Goal: Task Accomplishment & Management: Manage account settings

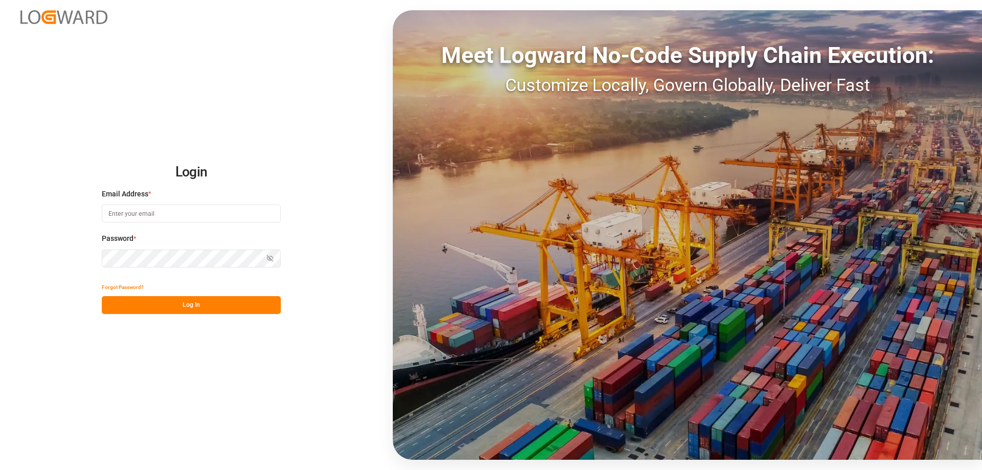
type input "[EMAIL_ADDRESS][DOMAIN_NAME]"
click at [186, 304] on button "Log In" at bounding box center [191, 305] width 179 height 18
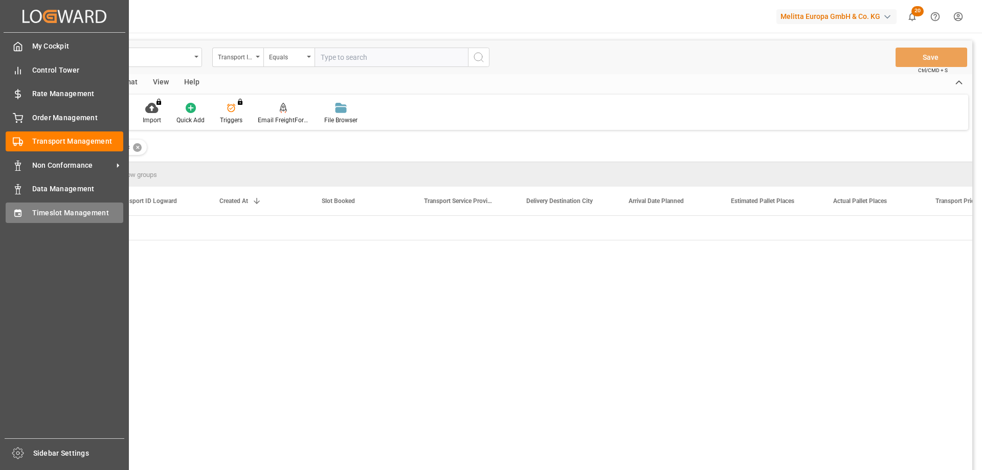
click at [23, 215] on div "Timeslot Management Timeslot Management" at bounding box center [65, 213] width 118 height 20
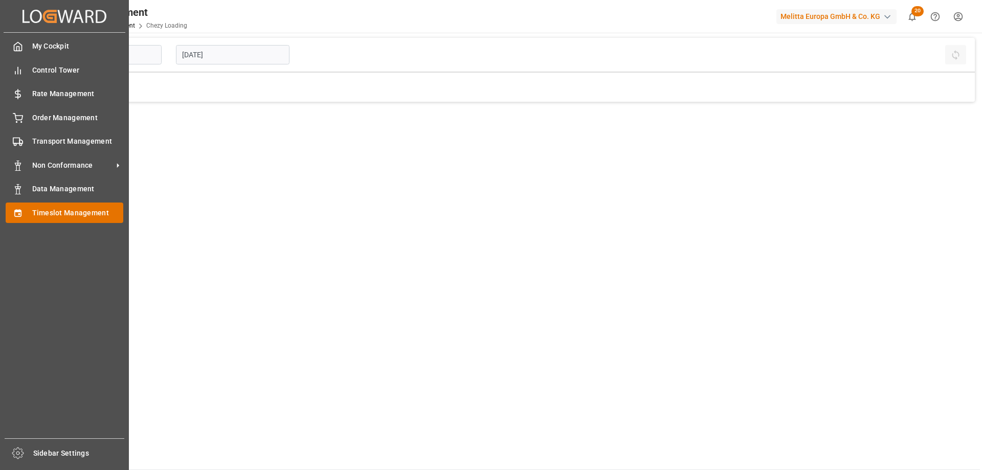
type input "Chezy Loading"
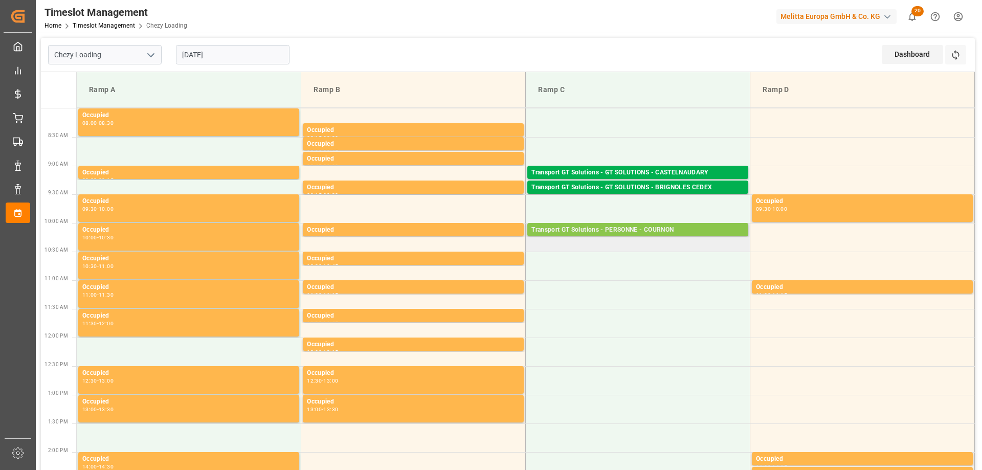
click at [595, 229] on div "Transport GT Solutions - PERSONNE - COURNON" at bounding box center [637, 230] width 213 height 10
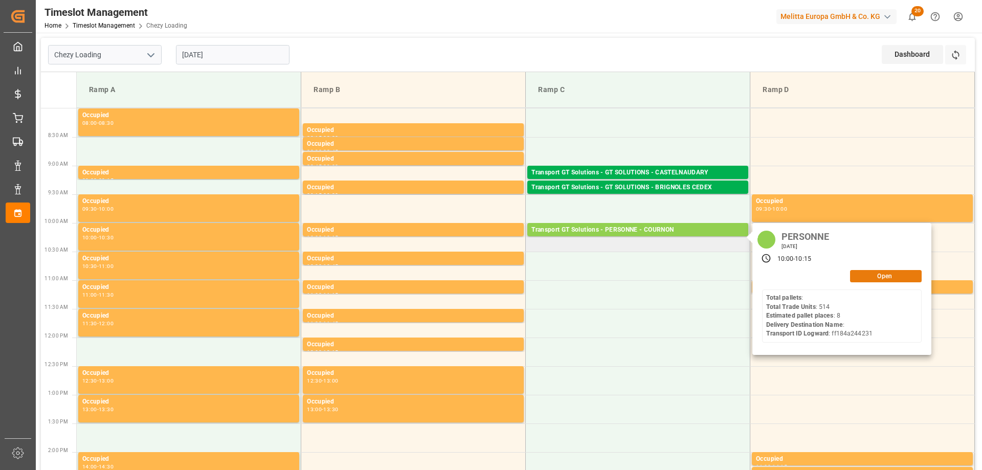
click at [851, 278] on button "Open" at bounding box center [886, 276] width 72 height 12
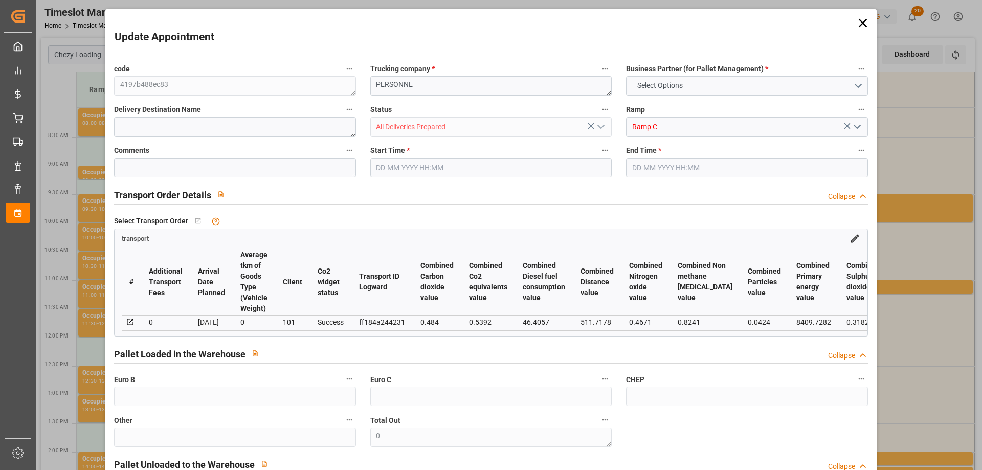
type input "8"
type input "310"
type input "0"
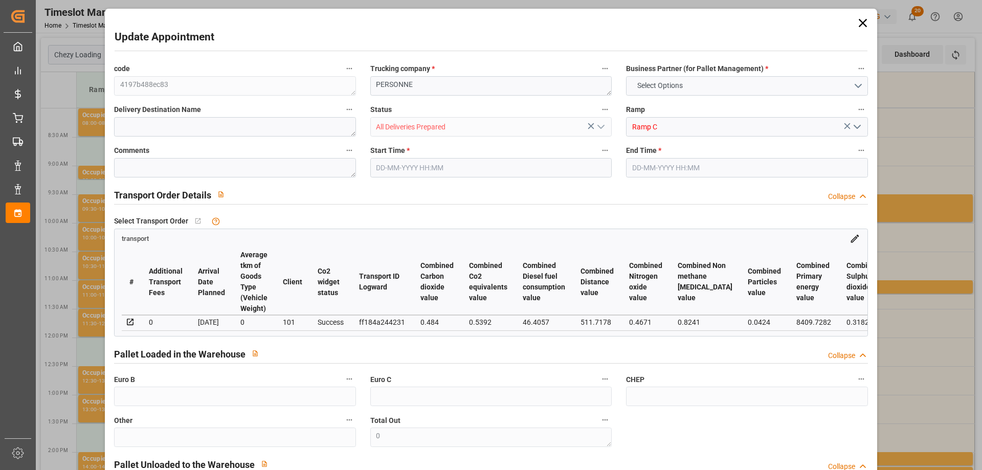
type input "297.445"
type input "-12.555"
type input "5"
type input "1583.666"
type input "2565.59"
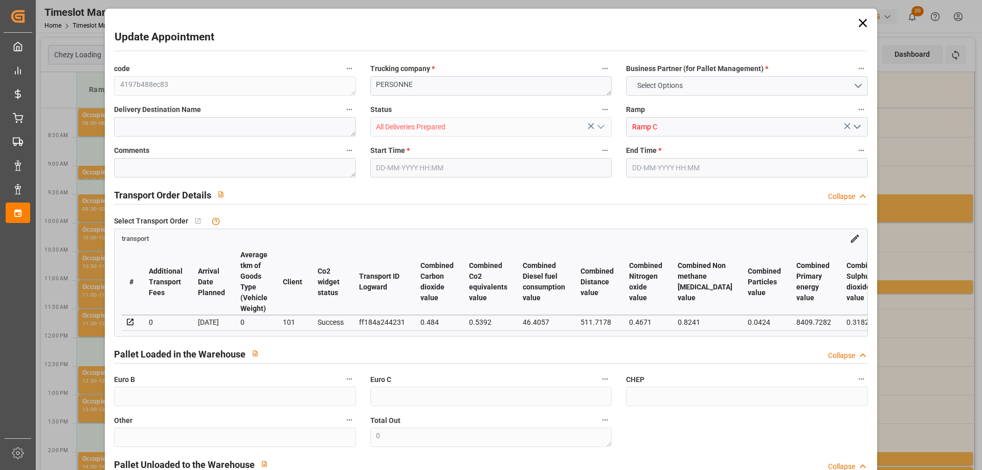
type input "5467.019"
type input "63"
type input "0"
type input "514"
type input "33"
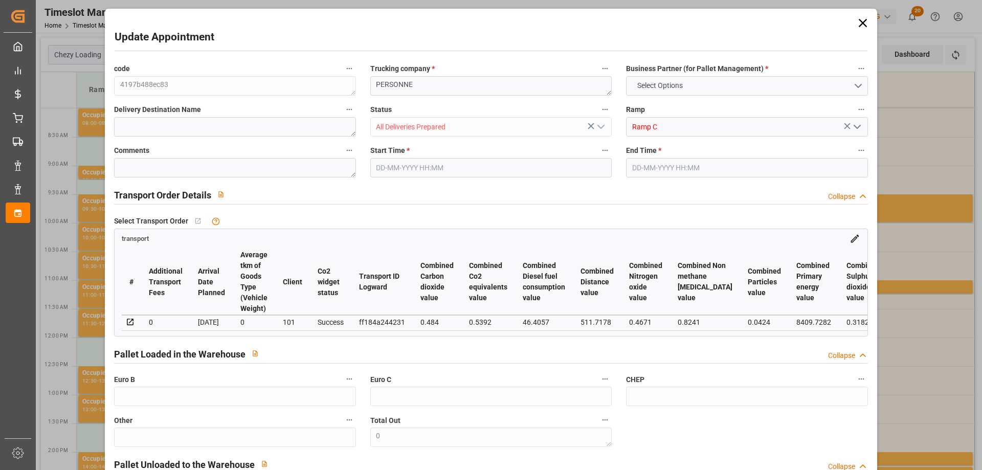
type input "101"
type input "1806.59"
type input "0"
type input "4710.8598"
type input "0"
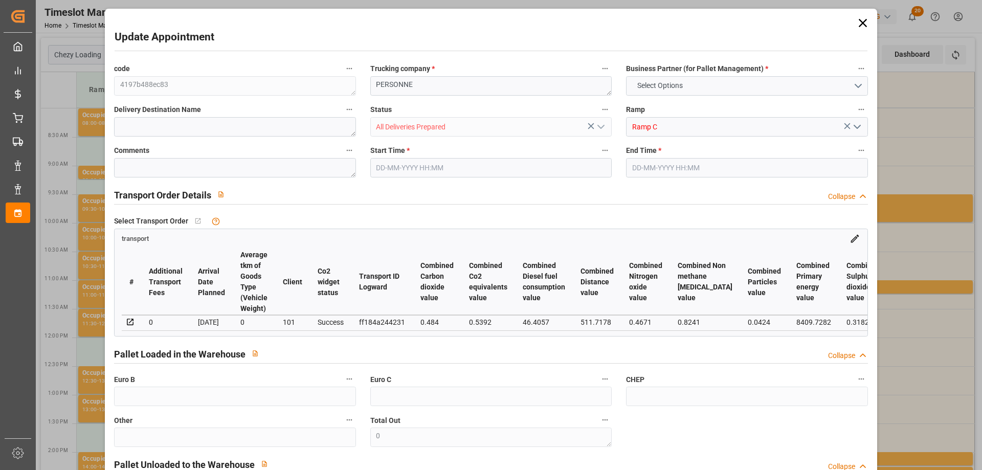
type input "0"
type input "21"
type input "35"
type input "[DATE] 10:00"
type input "[DATE] 10:15"
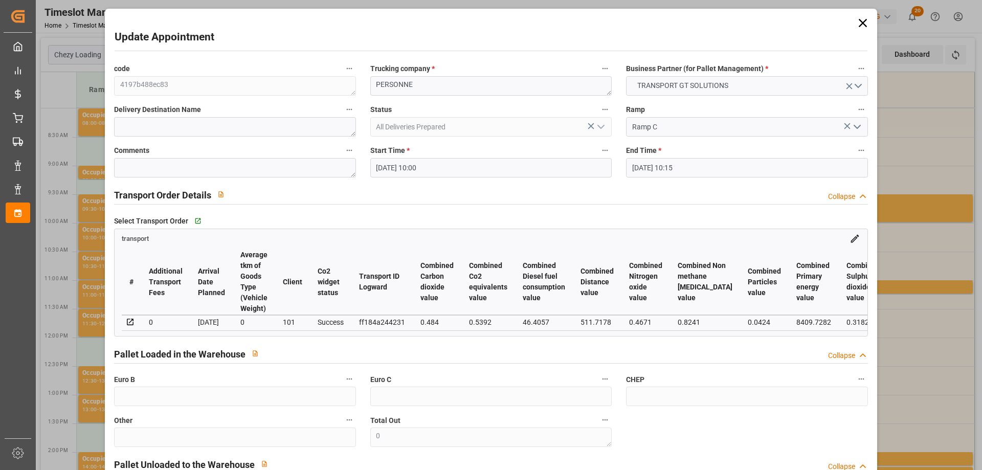
type input "[DATE] 14:24"
type input "[DATE] 12:02"
type input "[DATE]"
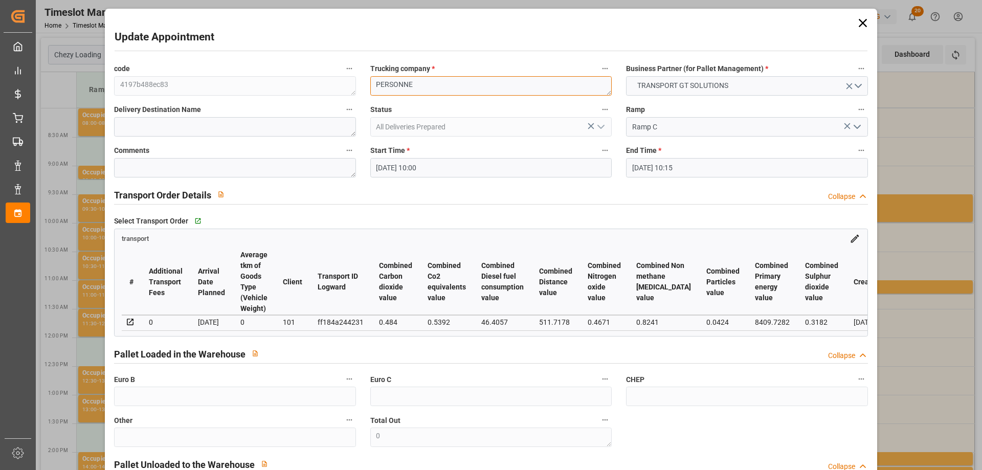
drag, startPoint x: 417, startPoint y: 89, endPoint x: 364, endPoint y: 91, distance: 53.2
click at [364, 91] on div "Trucking company * PERSONNE" at bounding box center [491, 78] width 256 height 41
type textarea "p"
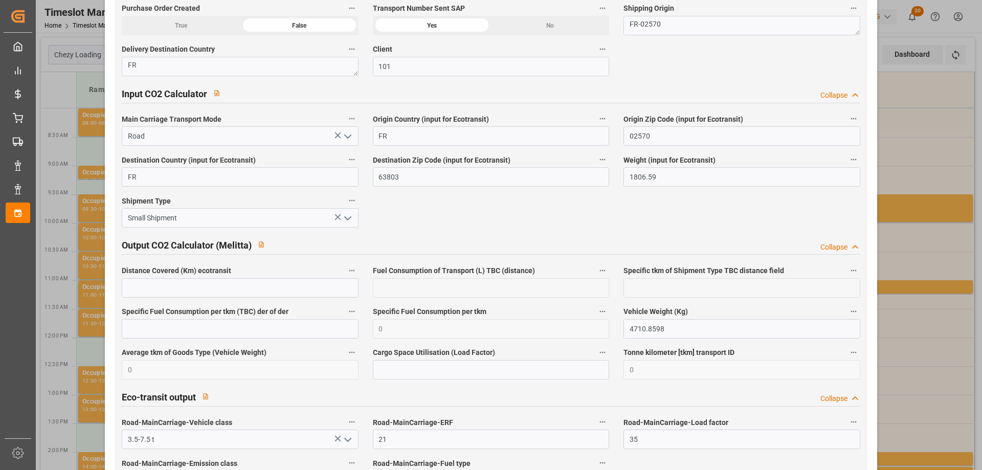
scroll to position [1702, 0]
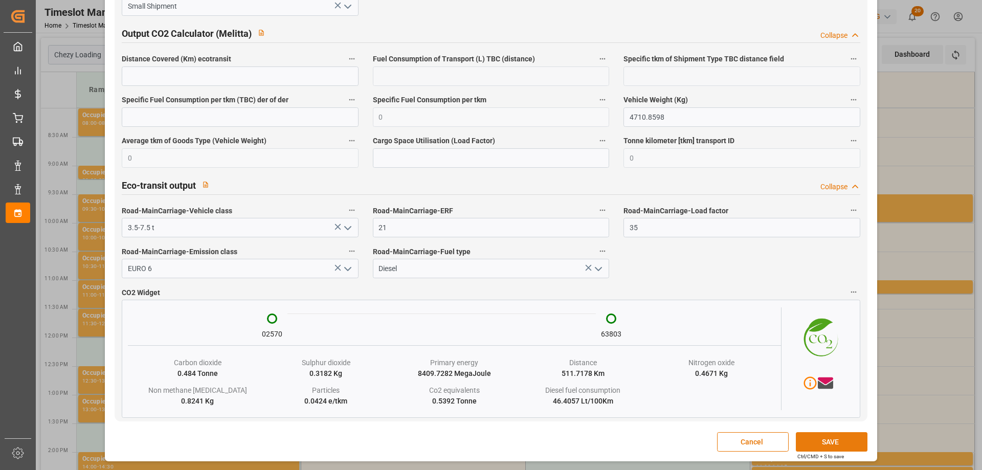
type textarea "PALLUT"
click at [827, 442] on button "SAVE" at bounding box center [832, 441] width 72 height 19
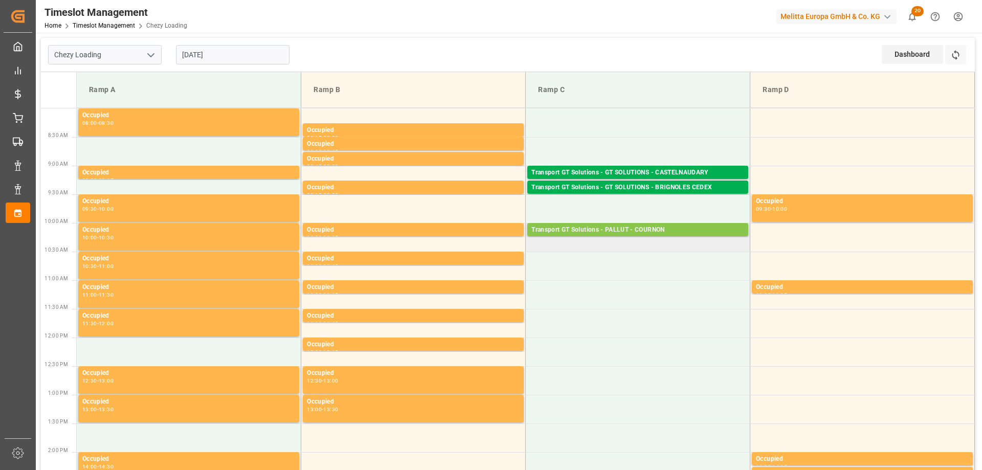
click at [605, 229] on div "Transport GT Solutions - PALLUT - COURNON" at bounding box center [637, 230] width 213 height 10
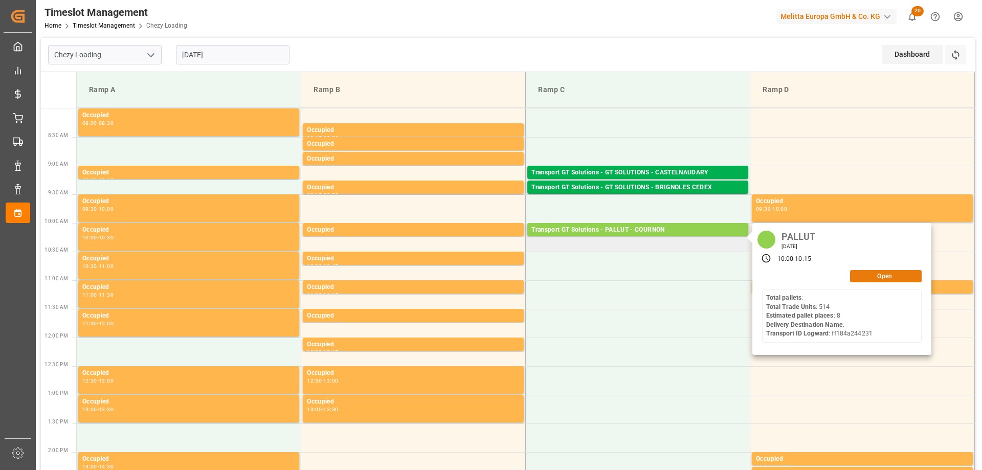
click at [875, 278] on button "Open" at bounding box center [886, 276] width 72 height 12
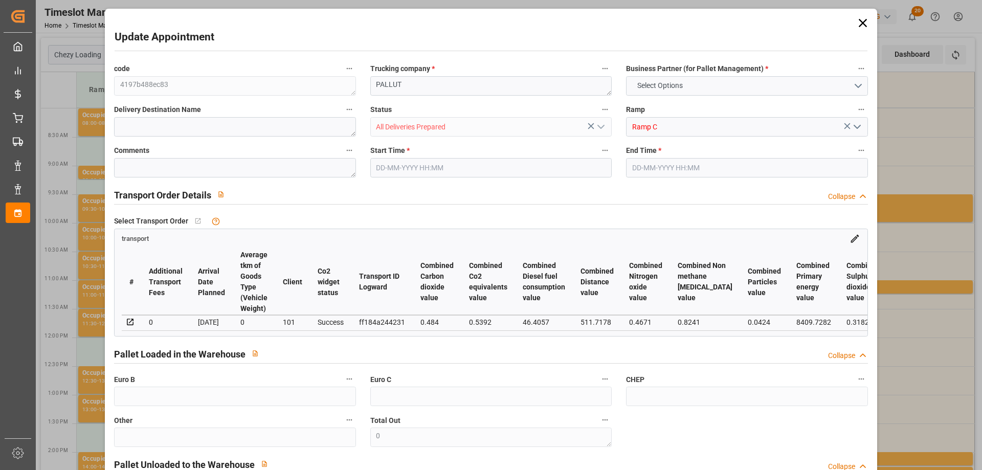
type input "8"
type input "310"
type input "0"
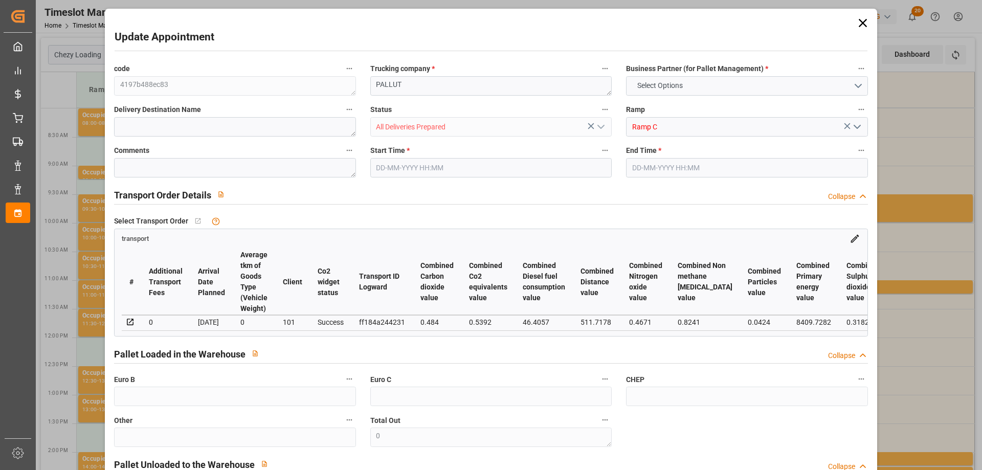
type input "297.445"
type input "-12.555"
type input "5"
type input "1583.666"
type input "2565.59"
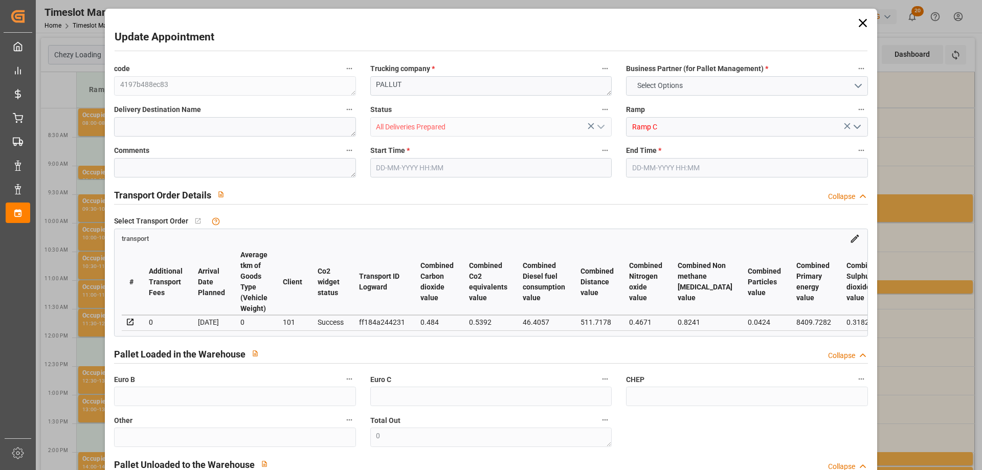
type input "5467.019"
type input "63"
type input "0"
type input "514"
type input "33"
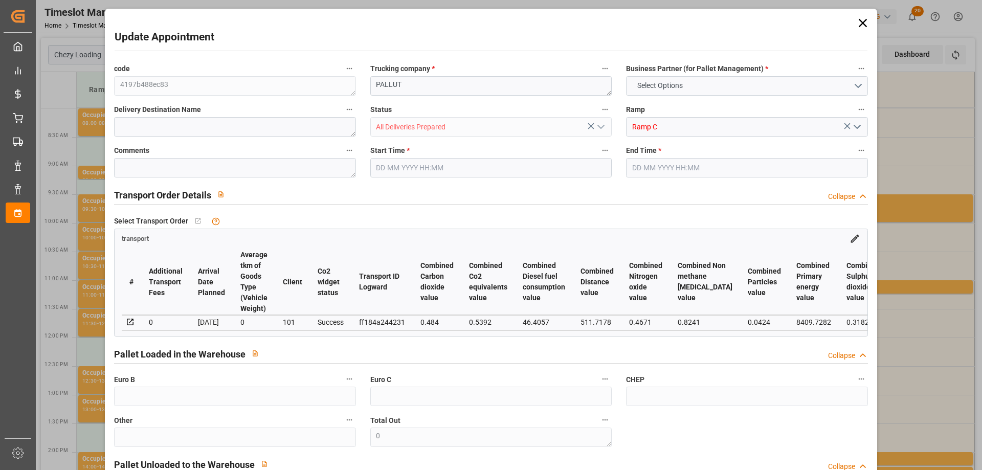
type input "101"
type input "1806.59"
type input "0"
type input "4710.8598"
type input "0"
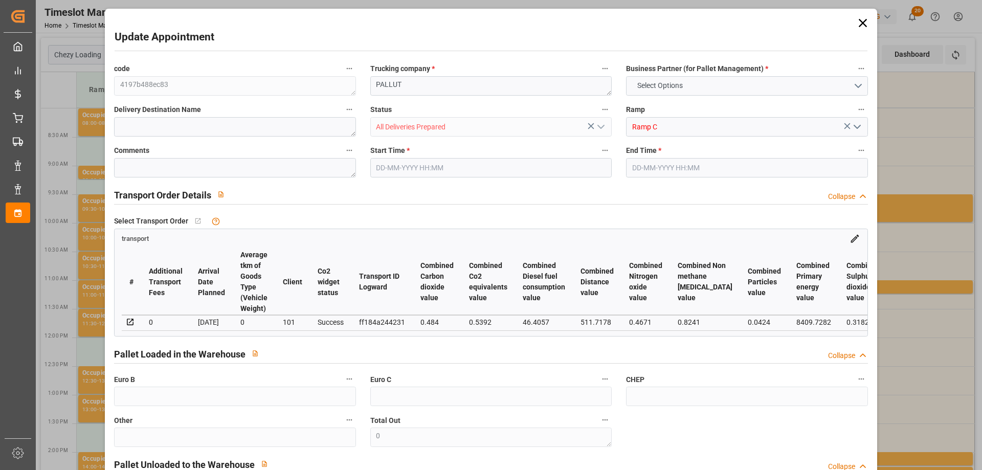
type input "0"
type input "21"
type input "35"
type input "[DATE] 10:00"
type input "[DATE] 10:15"
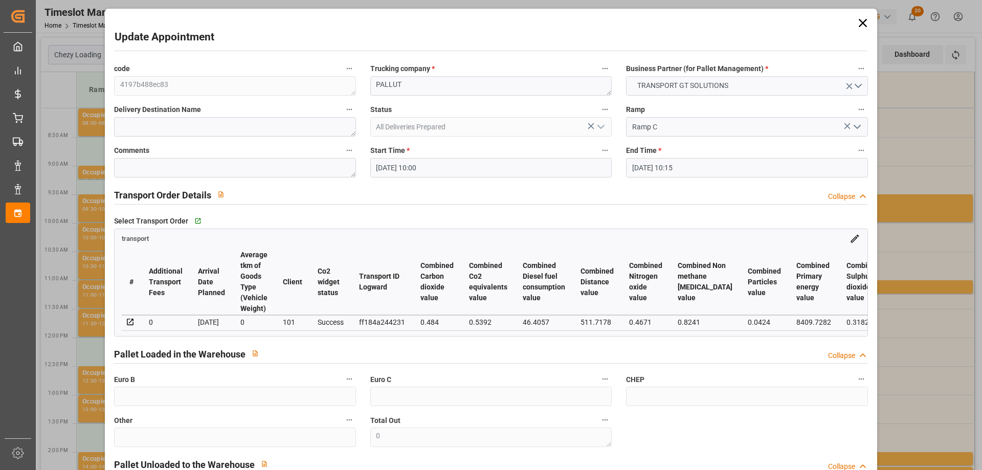
type input "[DATE] 14:24"
type input "[DATE] 12:02"
type input "[DATE]"
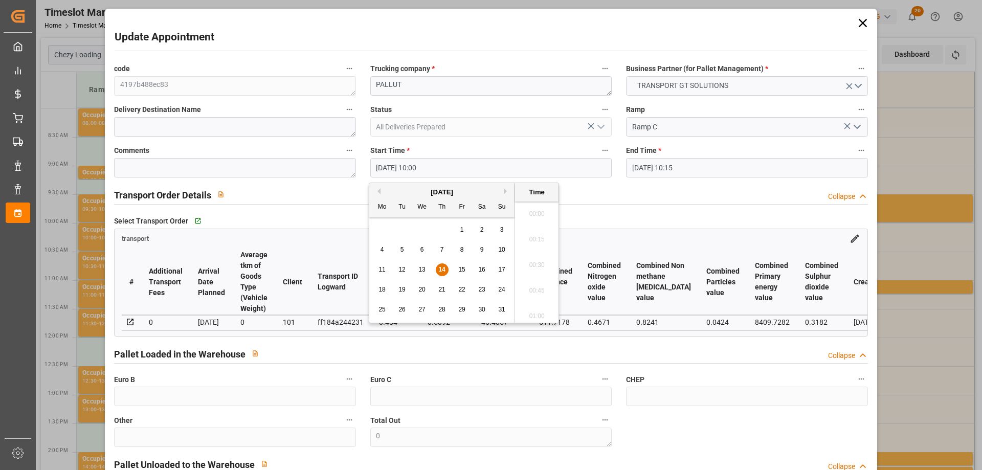
click at [372, 167] on input "[DATE] 10:00" at bounding box center [490, 167] width 241 height 19
click at [385, 287] on span "18" at bounding box center [381, 289] width 7 height 7
type input "[DATE] 10:00"
click at [606, 204] on div at bounding box center [490, 204] width 753 height 1
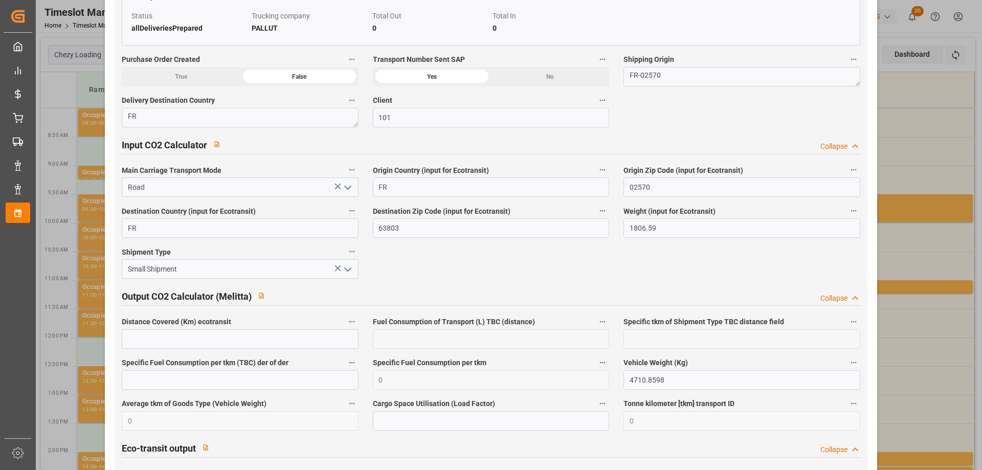
scroll to position [1702, 0]
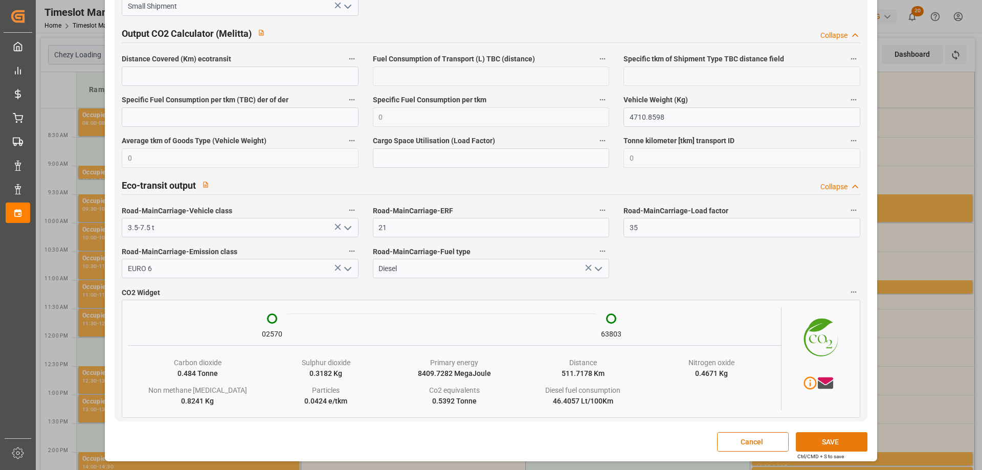
click at [840, 434] on button "SAVE" at bounding box center [832, 441] width 72 height 19
click at [824, 436] on button "SAVE" at bounding box center [832, 441] width 72 height 19
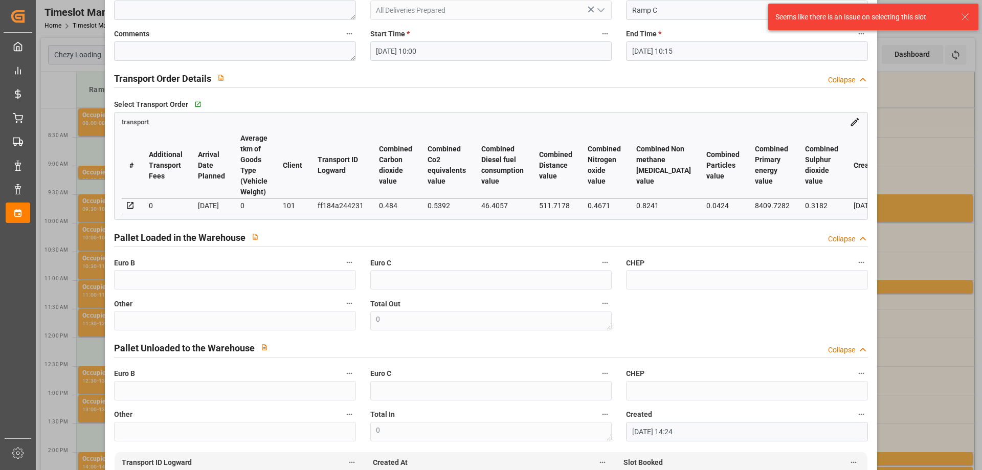
scroll to position [0, 0]
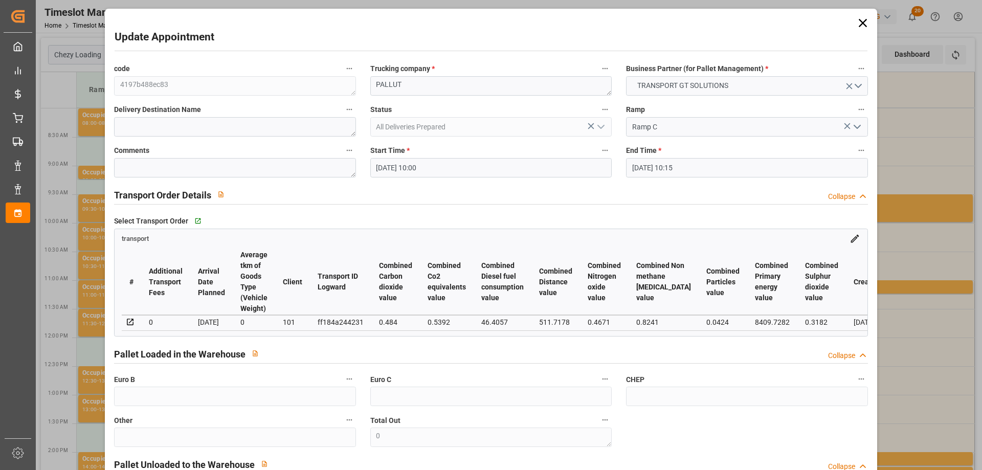
click at [627, 165] on input "[DATE] 10:15" at bounding box center [746, 167] width 241 height 19
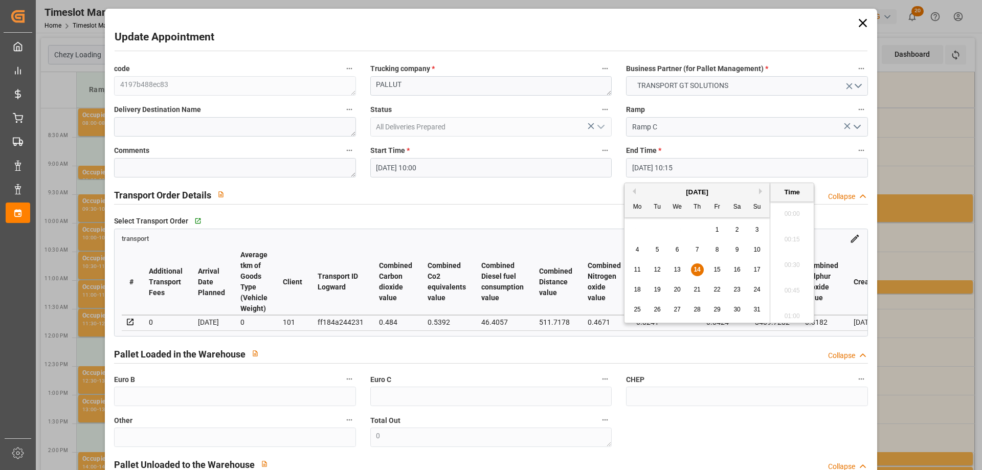
scroll to position [1000, 0]
click at [643, 289] on div "18" at bounding box center [637, 290] width 13 height 12
type input "[DATE] 10:15"
click at [786, 265] on li "10:15" at bounding box center [791, 263] width 43 height 26
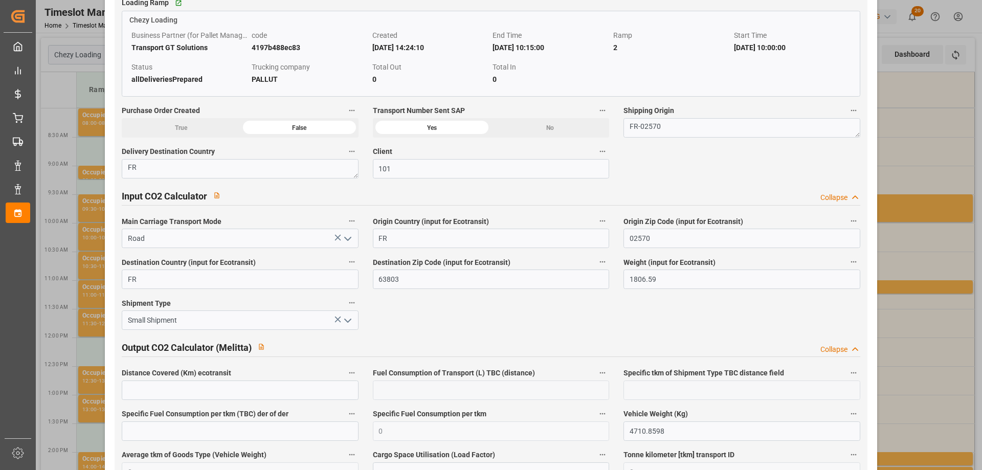
scroll to position [1702, 0]
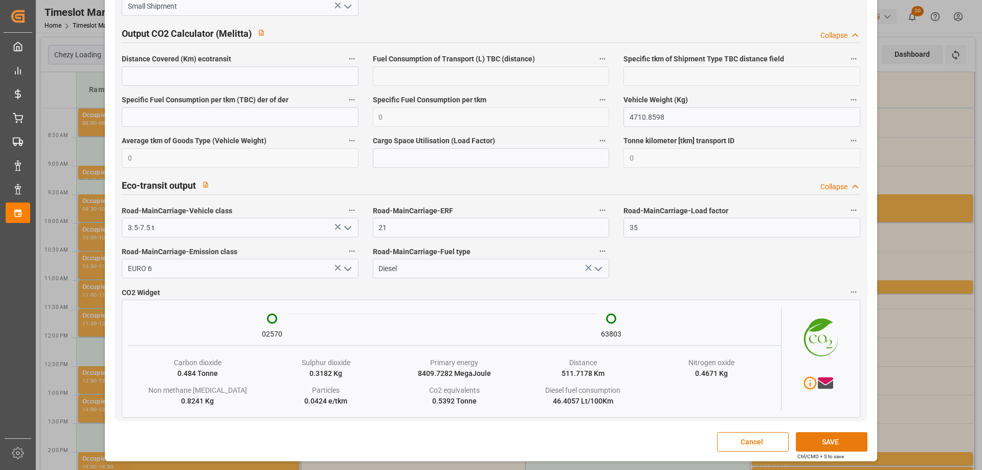
click at [823, 439] on button "SAVE" at bounding box center [832, 441] width 72 height 19
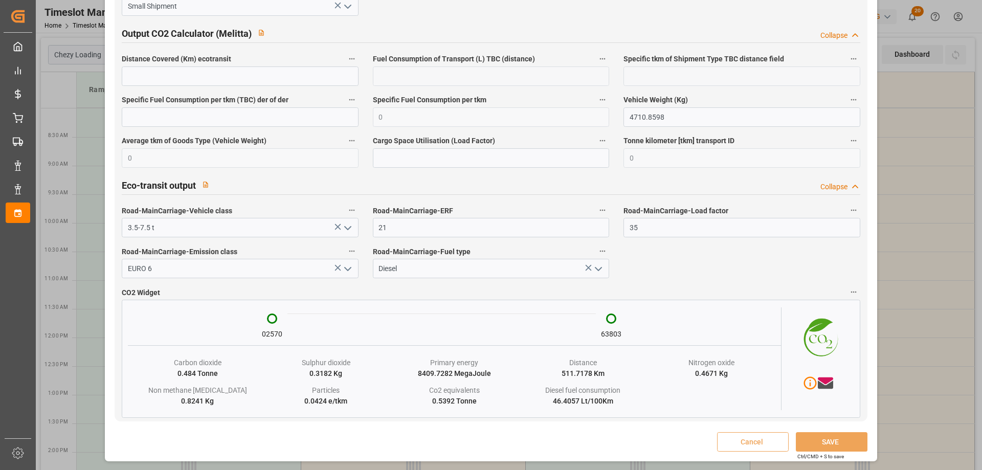
click at [928, 155] on div "Update Appointment code 4197b488ec83 Trucking company * PALLUT Business Partner…" at bounding box center [491, 235] width 982 height 470
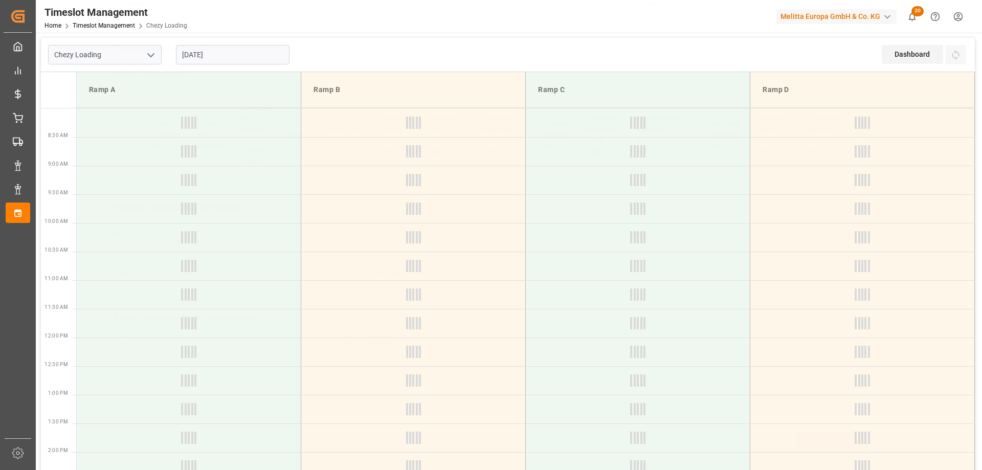
scroll to position [150, 0]
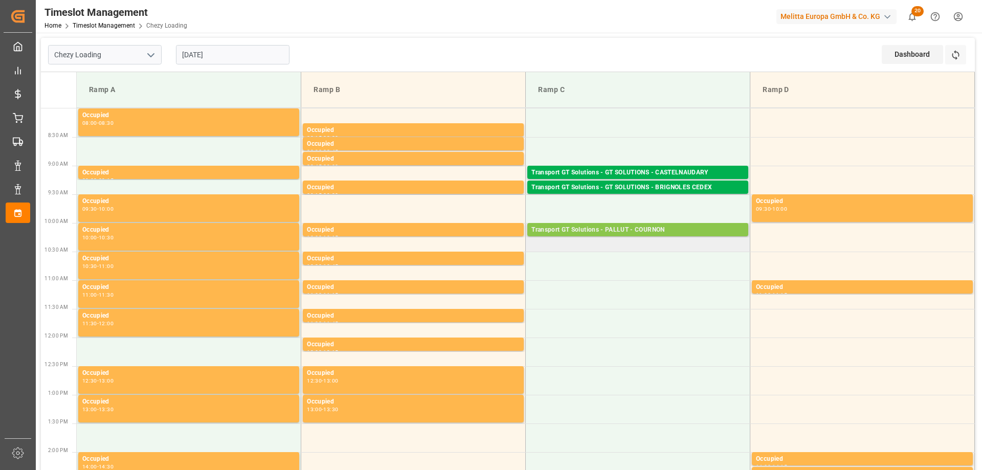
click at [607, 232] on div "Transport GT Solutions - PALLUT - COURNON" at bounding box center [637, 230] width 213 height 10
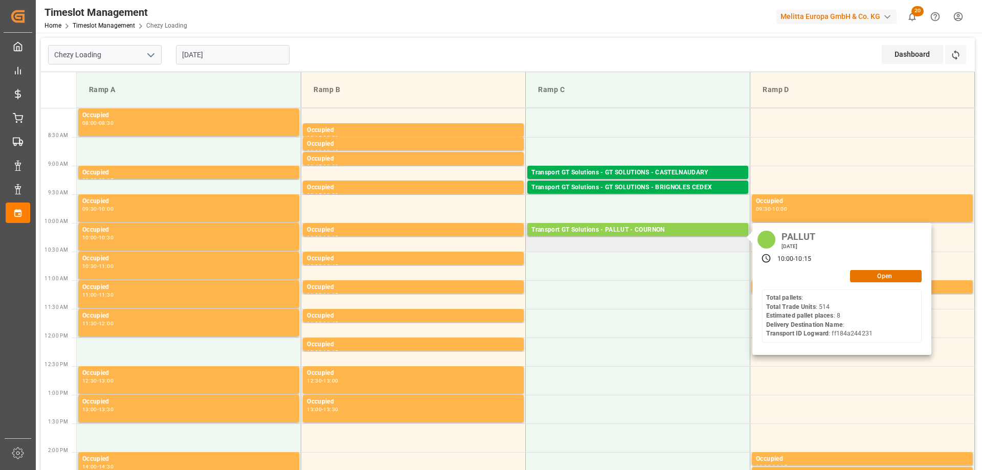
click at [874, 284] on div "PALLUT [DATE] 10:00 - 10:15 Open Total pallets : Total Trade Units : 514 Estima…" at bounding box center [841, 289] width 179 height 132
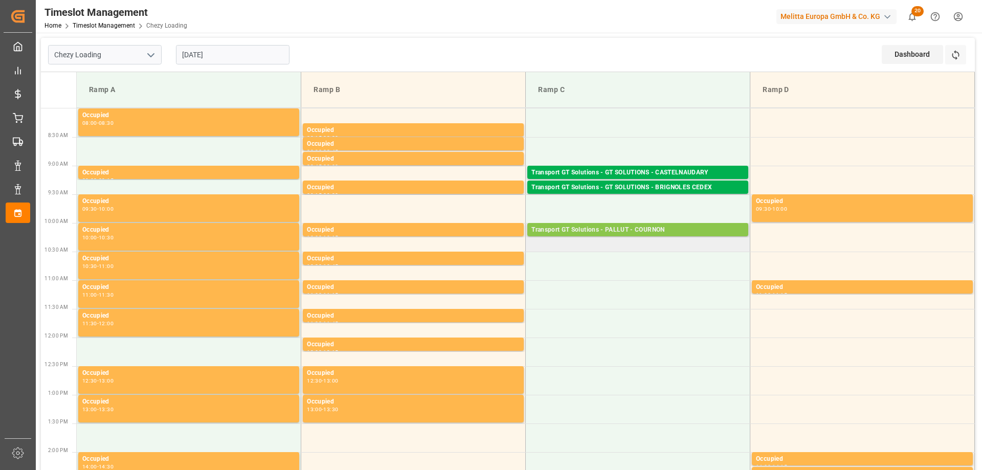
click at [667, 224] on div "Transport GT Solutions - PALLUT - COURNON Pallets: ,TU: 514,City: [GEOGRAPHIC_D…" at bounding box center [637, 229] width 221 height 13
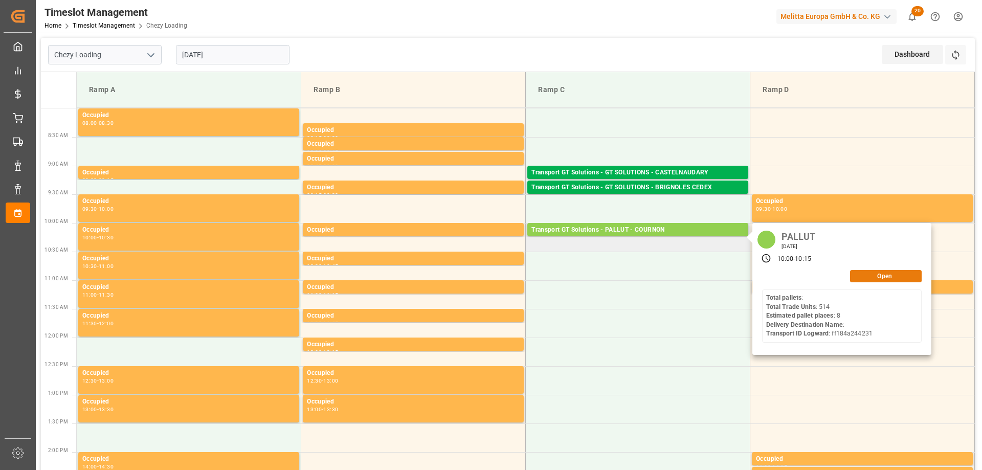
click at [871, 282] on button "Open" at bounding box center [886, 276] width 72 height 12
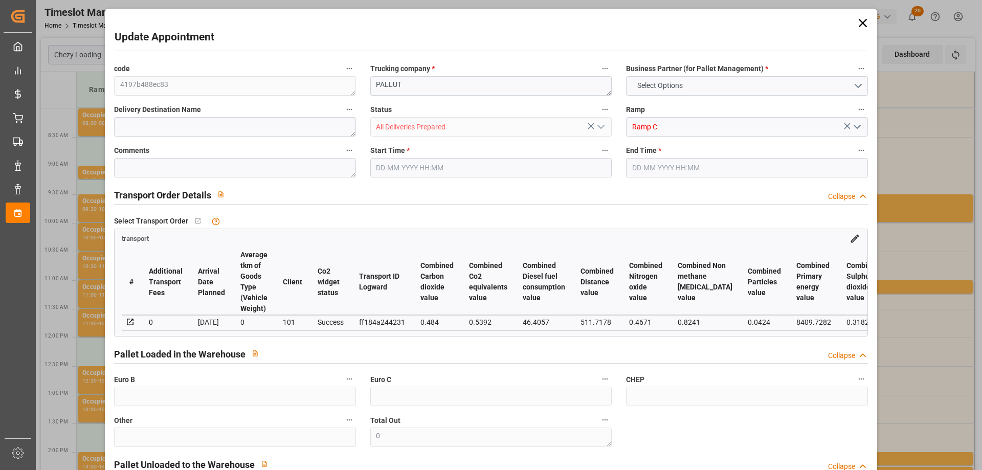
type input "8"
type input "310"
type input "0"
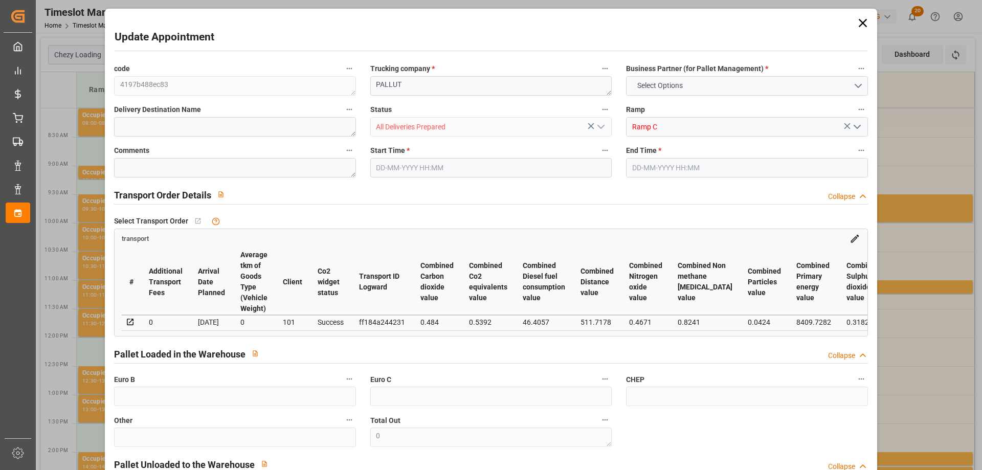
type input "297.445"
type input "-12.555"
type input "5"
type input "1583.666"
type input "2565.59"
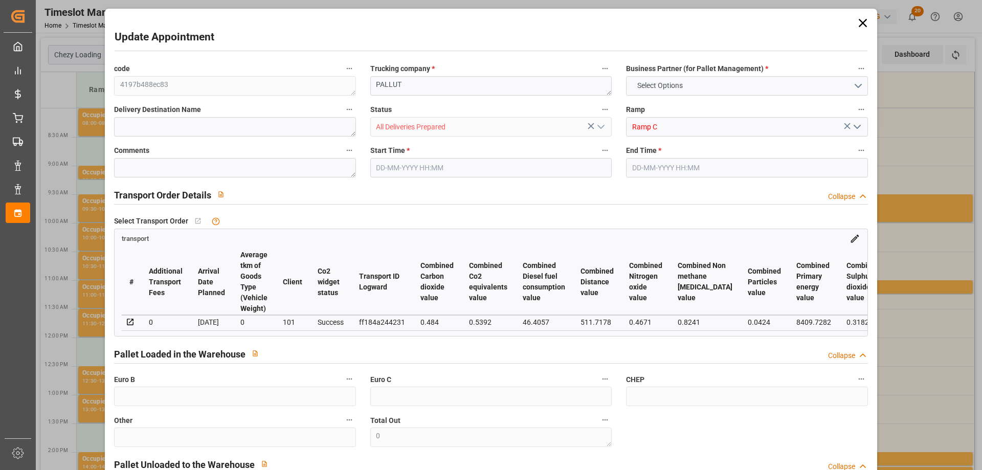
type input "5467.019"
type input "63"
type input "0"
type input "514"
type input "33"
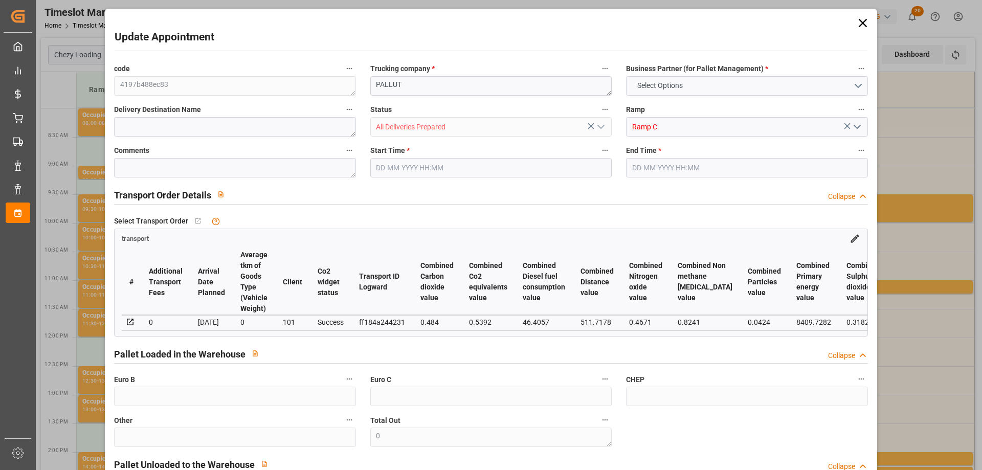
type input "101"
type input "1806.59"
type input "0"
type input "4710.8598"
type input "0"
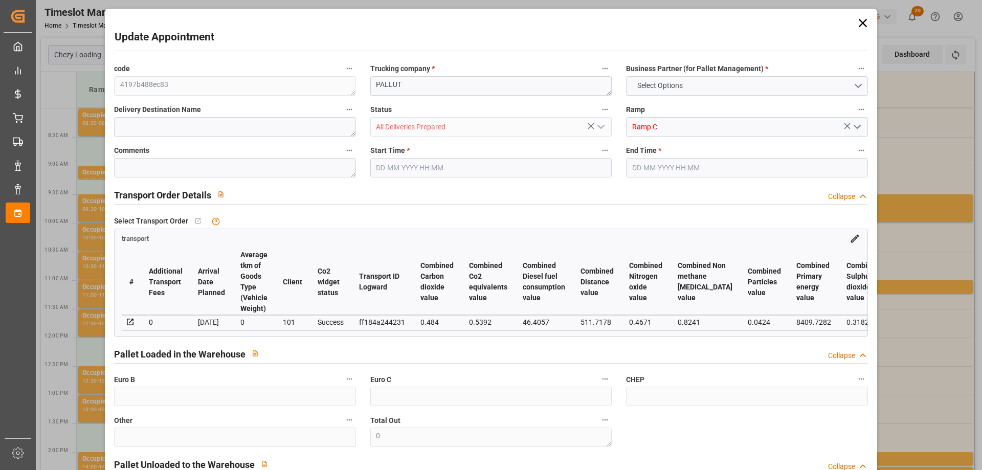
type input "0"
type input "21"
type input "35"
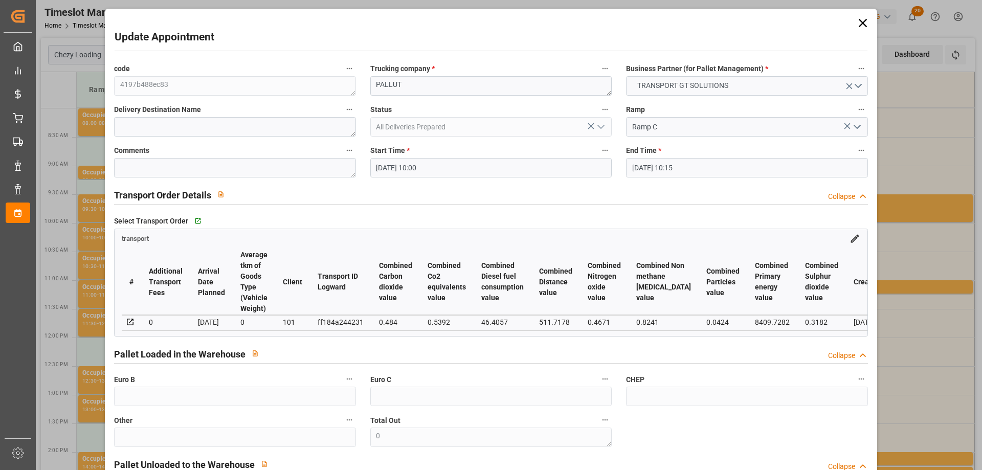
type input "[DATE] 10:00"
type input "[DATE] 10:15"
type input "[DATE] 14:24"
type input "[DATE] 12:02"
type input "[DATE]"
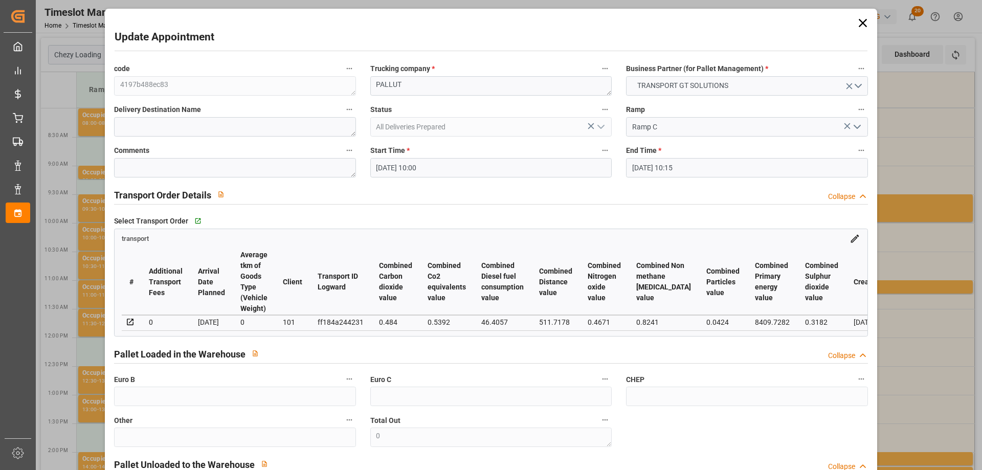
type input "[DATE]"
click at [860, 22] on icon at bounding box center [862, 23] width 8 height 8
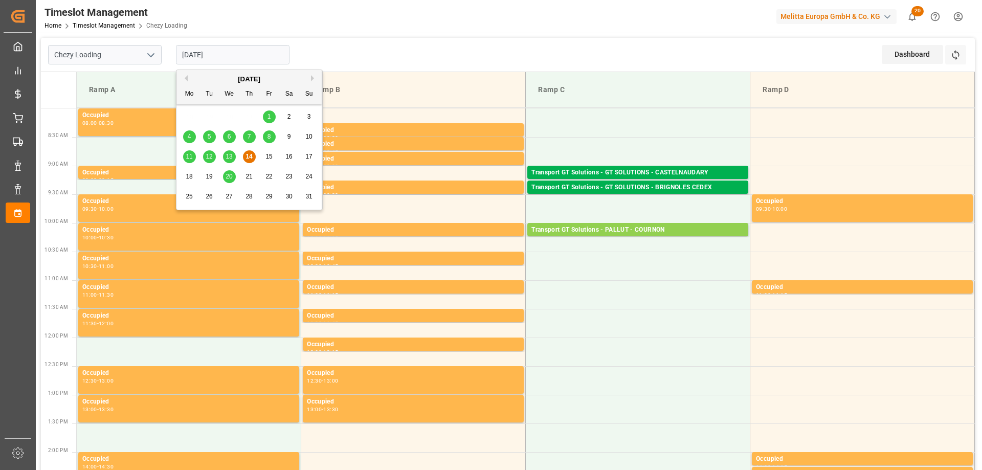
click at [189, 52] on input "[DATE]" at bounding box center [233, 54] width 114 height 19
click at [191, 179] on span "18" at bounding box center [189, 176] width 7 height 7
type input "[DATE]"
